Goal: Task Accomplishment & Management: Use online tool/utility

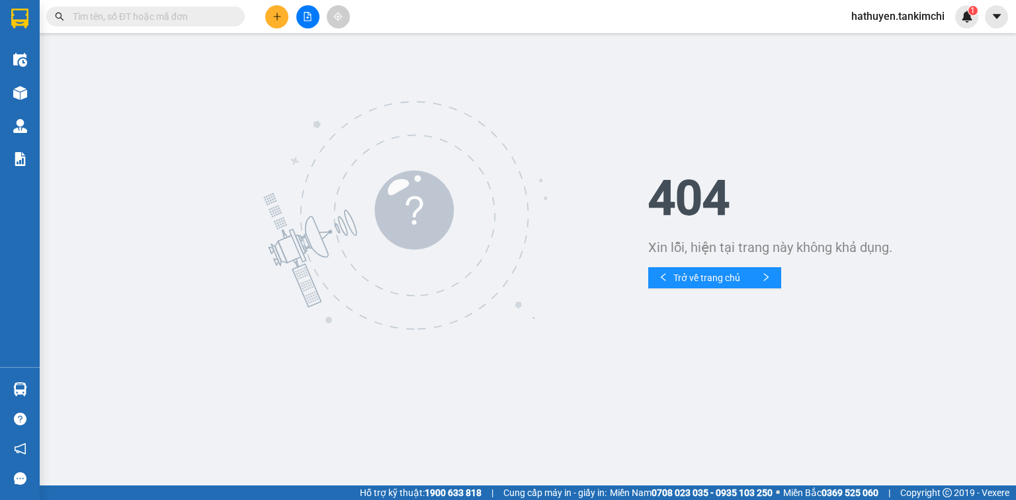
click at [122, 16] on input "text" at bounding box center [151, 16] width 156 height 15
click at [713, 273] on span "Trở về trang chủ" at bounding box center [707, 278] width 67 height 15
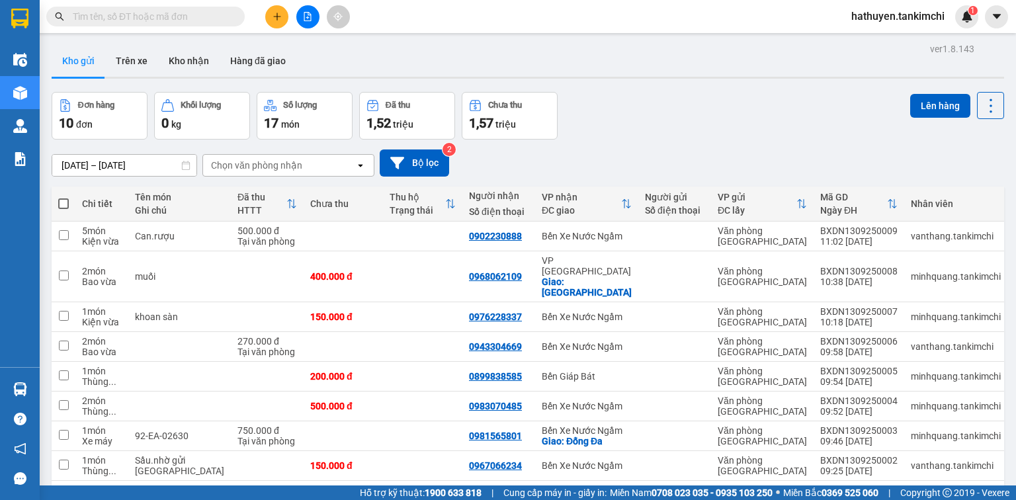
click at [122, 19] on input "text" at bounding box center [151, 16] width 156 height 15
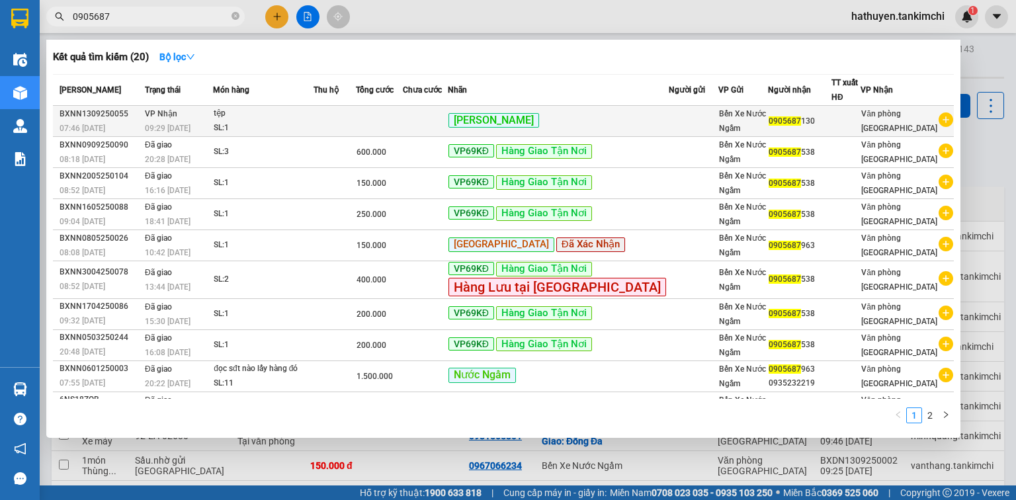
type input "0905687"
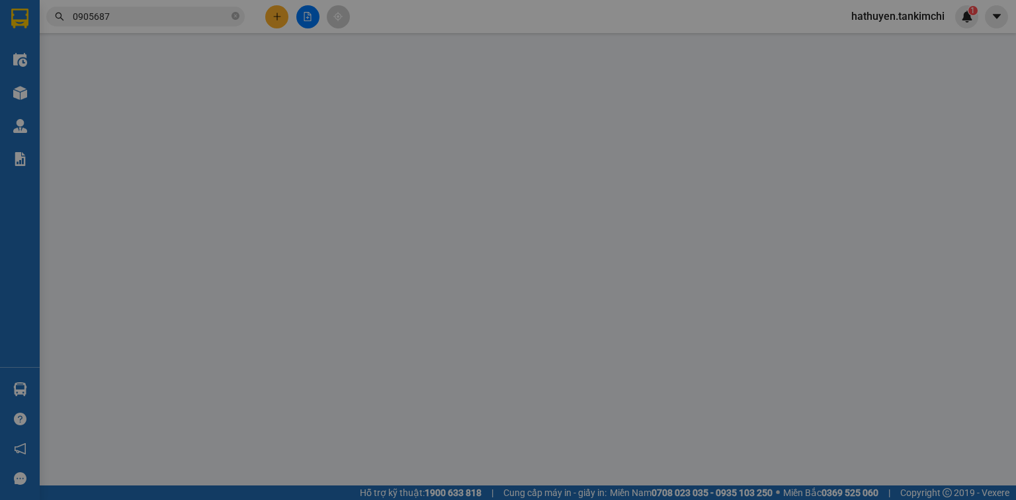
type input "0905687130"
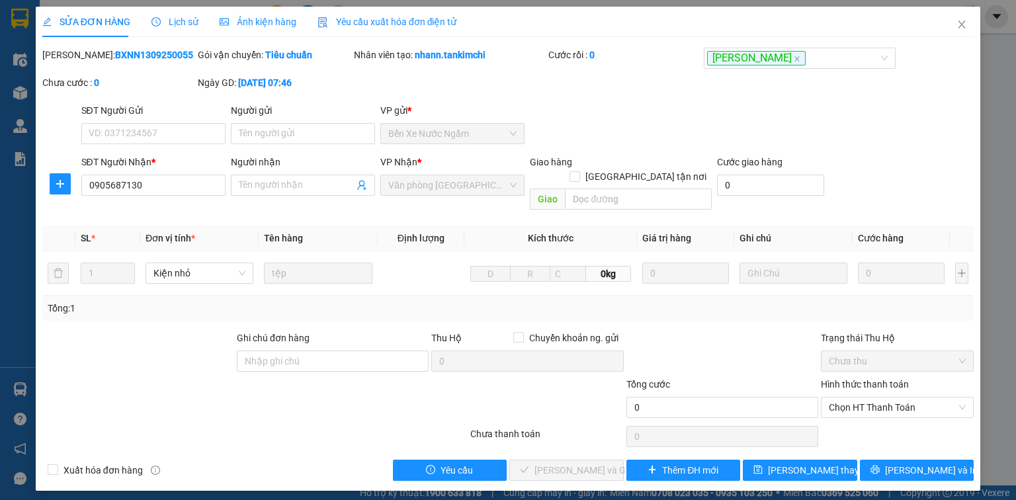
click at [185, 19] on span "Lịch sử" at bounding box center [175, 22] width 47 height 11
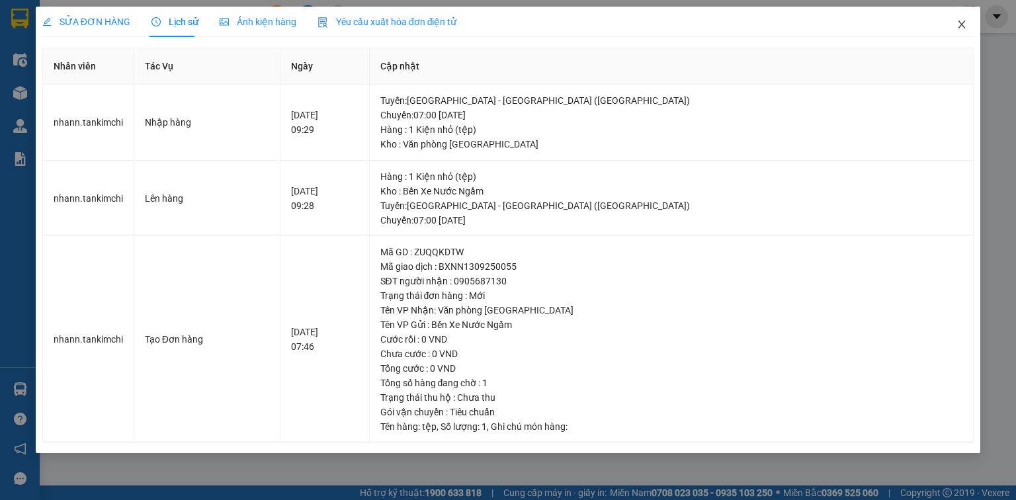
click at [961, 27] on icon "close" at bounding box center [962, 24] width 11 height 11
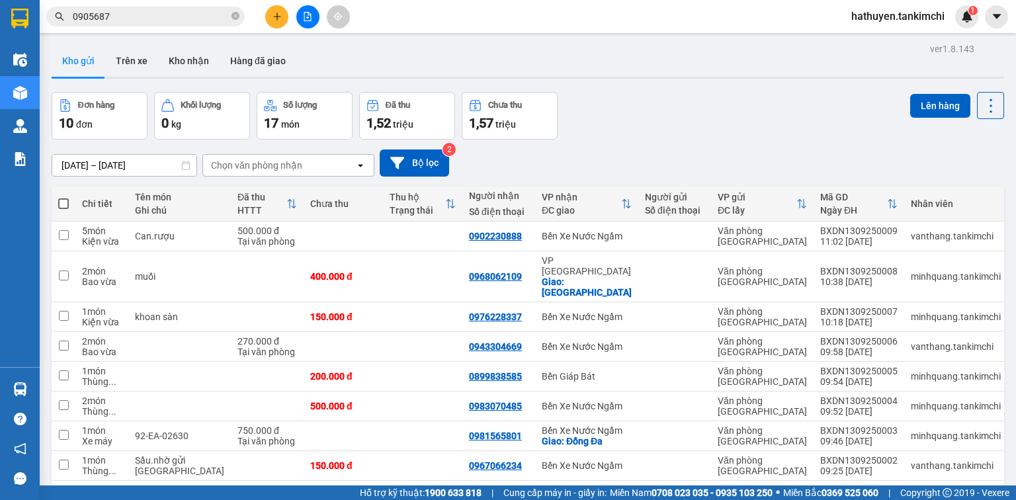
click at [127, 16] on input "0905687" at bounding box center [151, 16] width 156 height 15
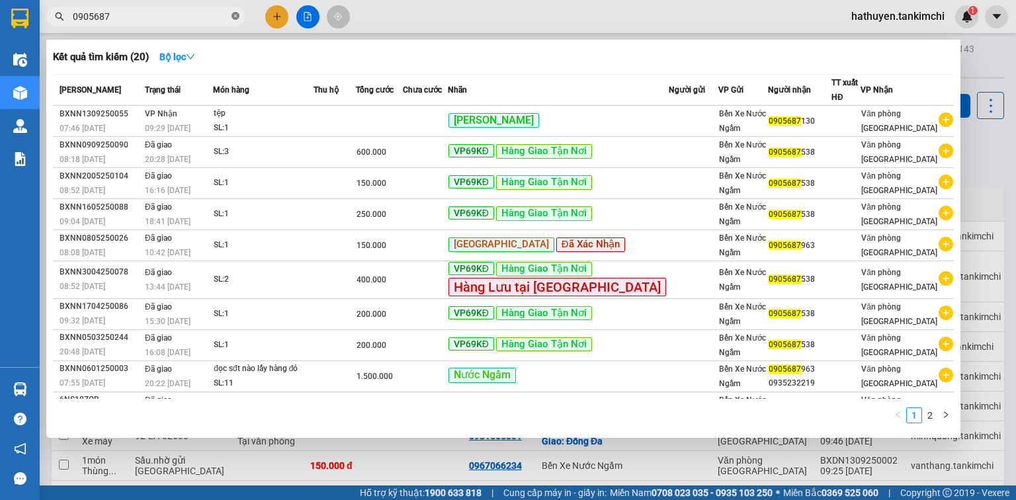
click at [238, 17] on icon "close-circle" at bounding box center [236, 16] width 8 height 8
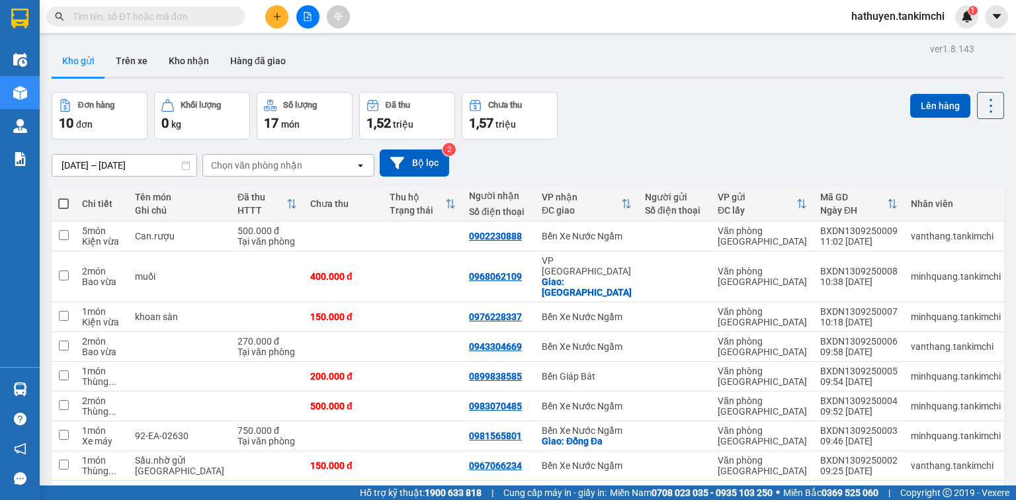
click at [150, 15] on input "text" at bounding box center [151, 16] width 156 height 15
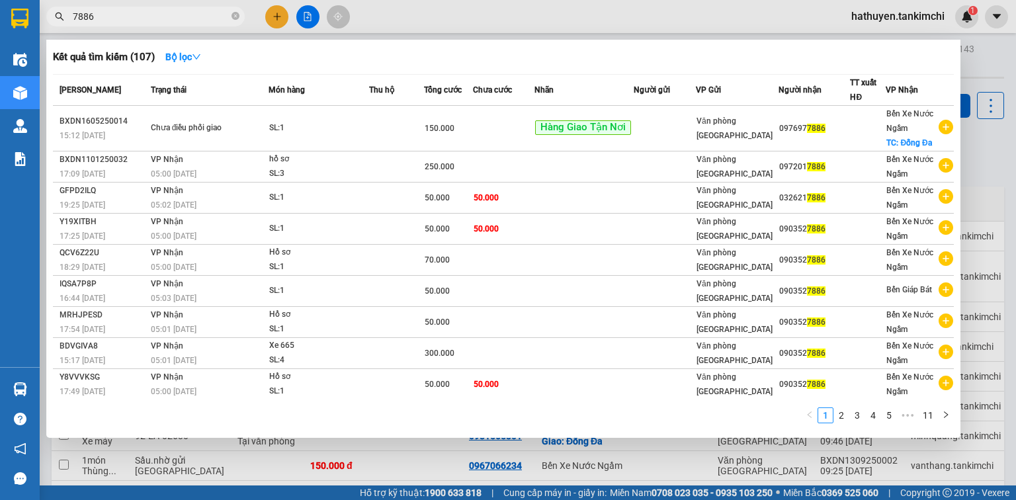
click at [73, 9] on span "7886" at bounding box center [145, 17] width 199 height 20
click at [75, 20] on input "7886" at bounding box center [151, 16] width 156 height 15
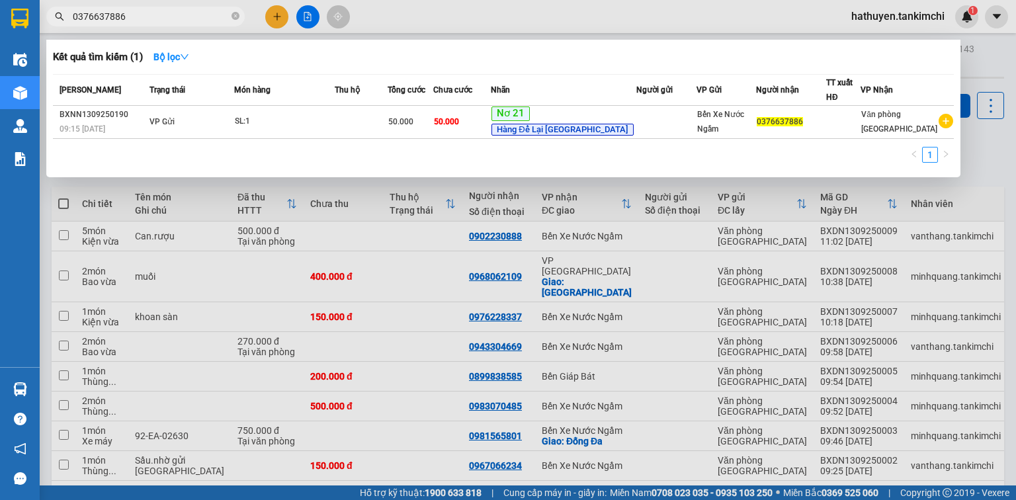
click at [132, 16] on input "0376637886" at bounding box center [151, 16] width 156 height 15
click at [148, 21] on input "0376637886" at bounding box center [151, 16] width 156 height 15
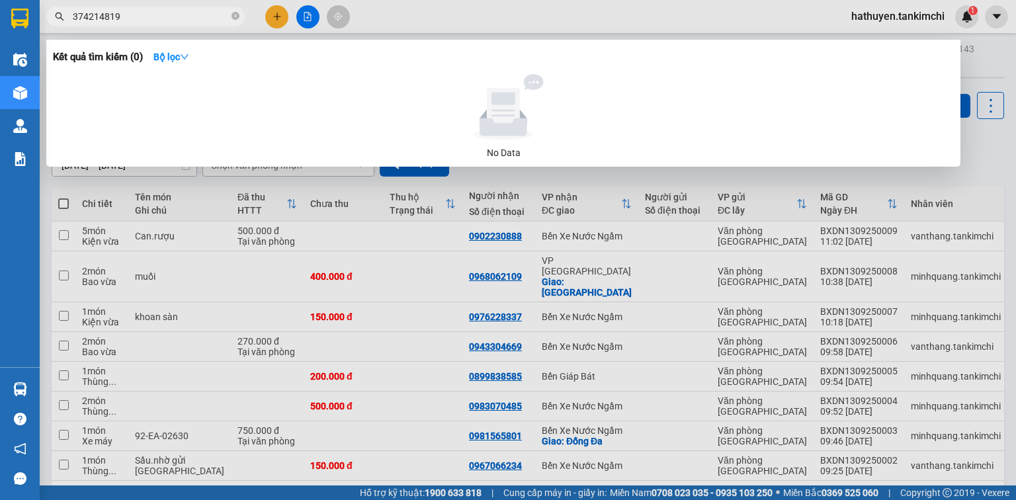
click at [74, 16] on input "374214819" at bounding box center [151, 16] width 156 height 15
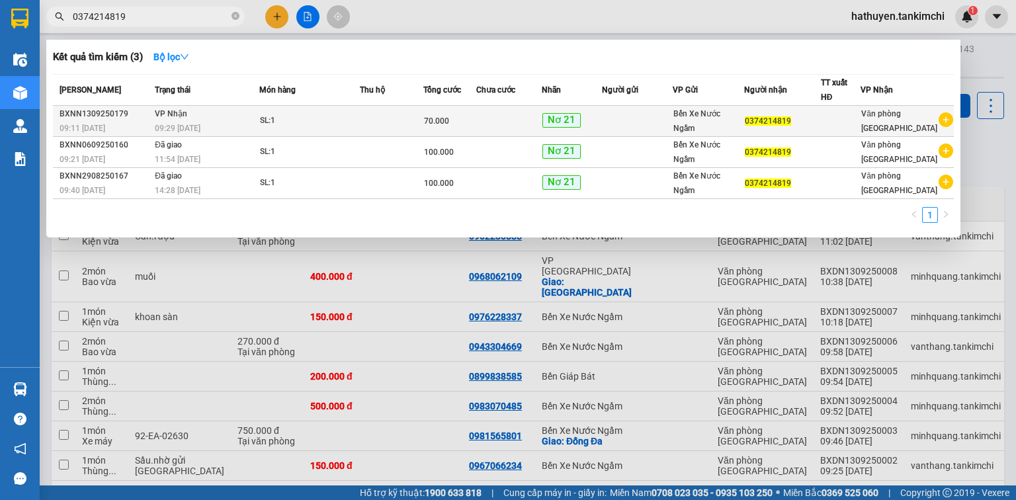
type input "0374214819"
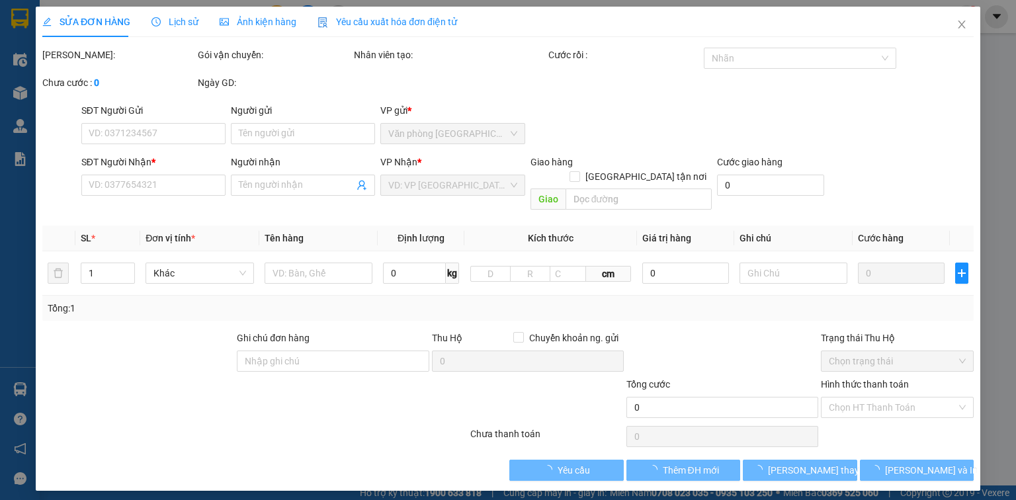
type input "0374214819"
type input "70.000"
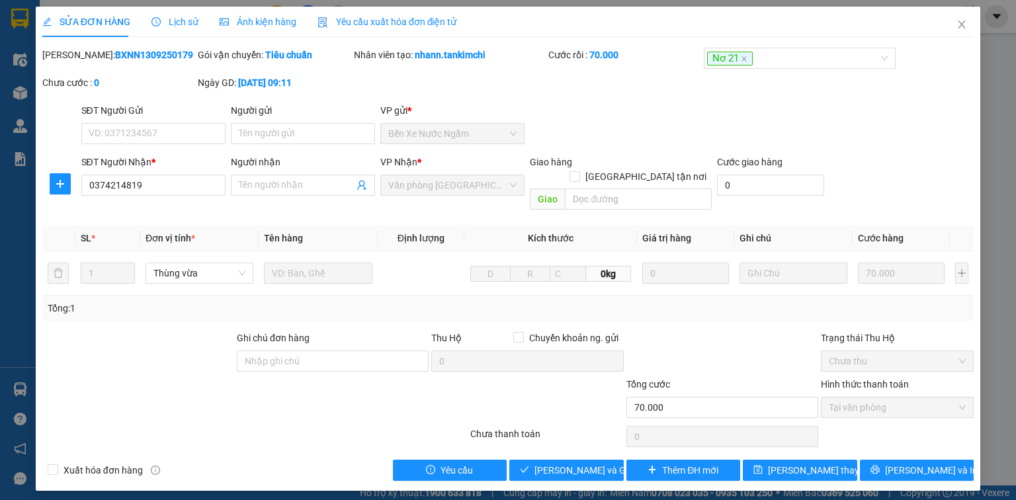
click at [171, 19] on span "Lịch sử" at bounding box center [175, 22] width 47 height 11
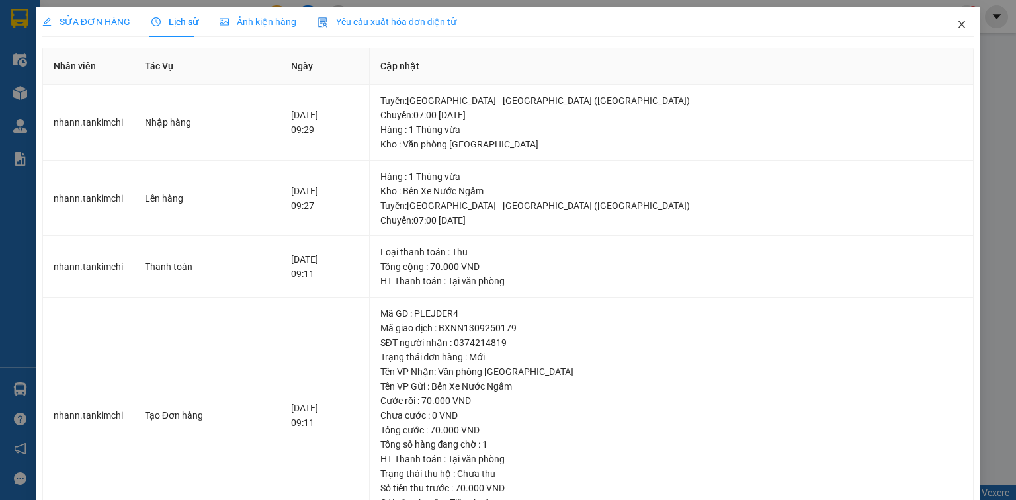
click at [958, 23] on icon "close" at bounding box center [962, 24] width 11 height 11
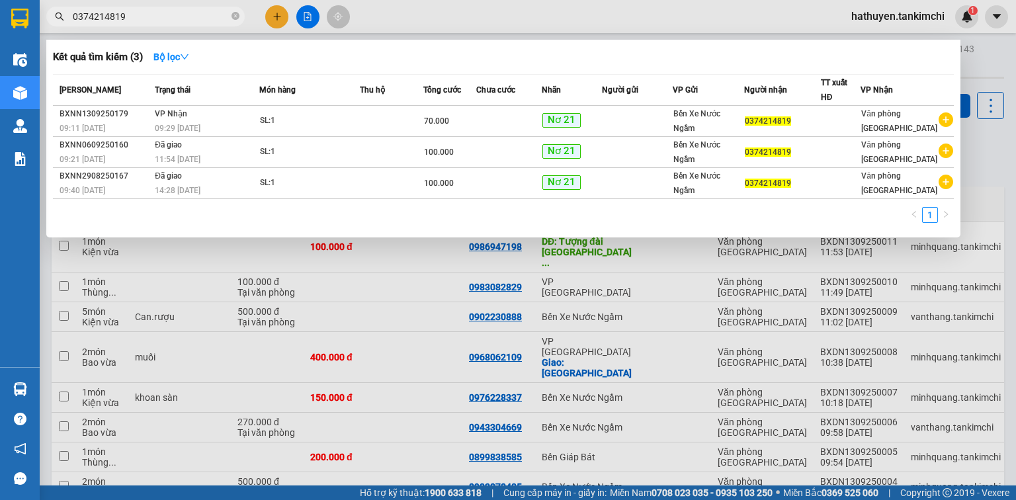
click at [155, 10] on input "0374214819" at bounding box center [151, 16] width 156 height 15
